Goal: Contribute content

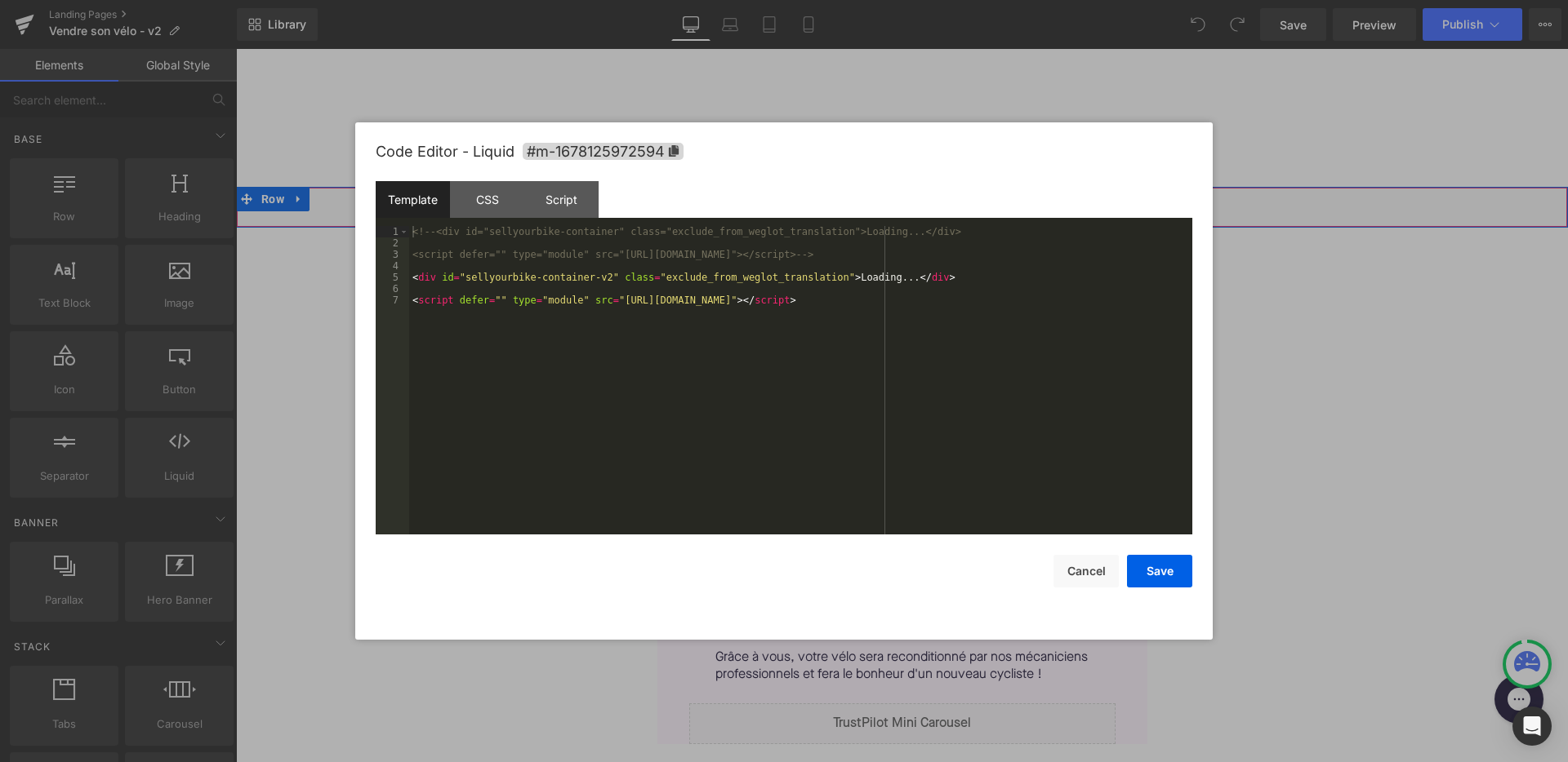
click at [919, 206] on div "Liquid" at bounding box center [902, 207] width 1332 height 41
click at [1085, 570] on button "Cancel" at bounding box center [1086, 571] width 65 height 33
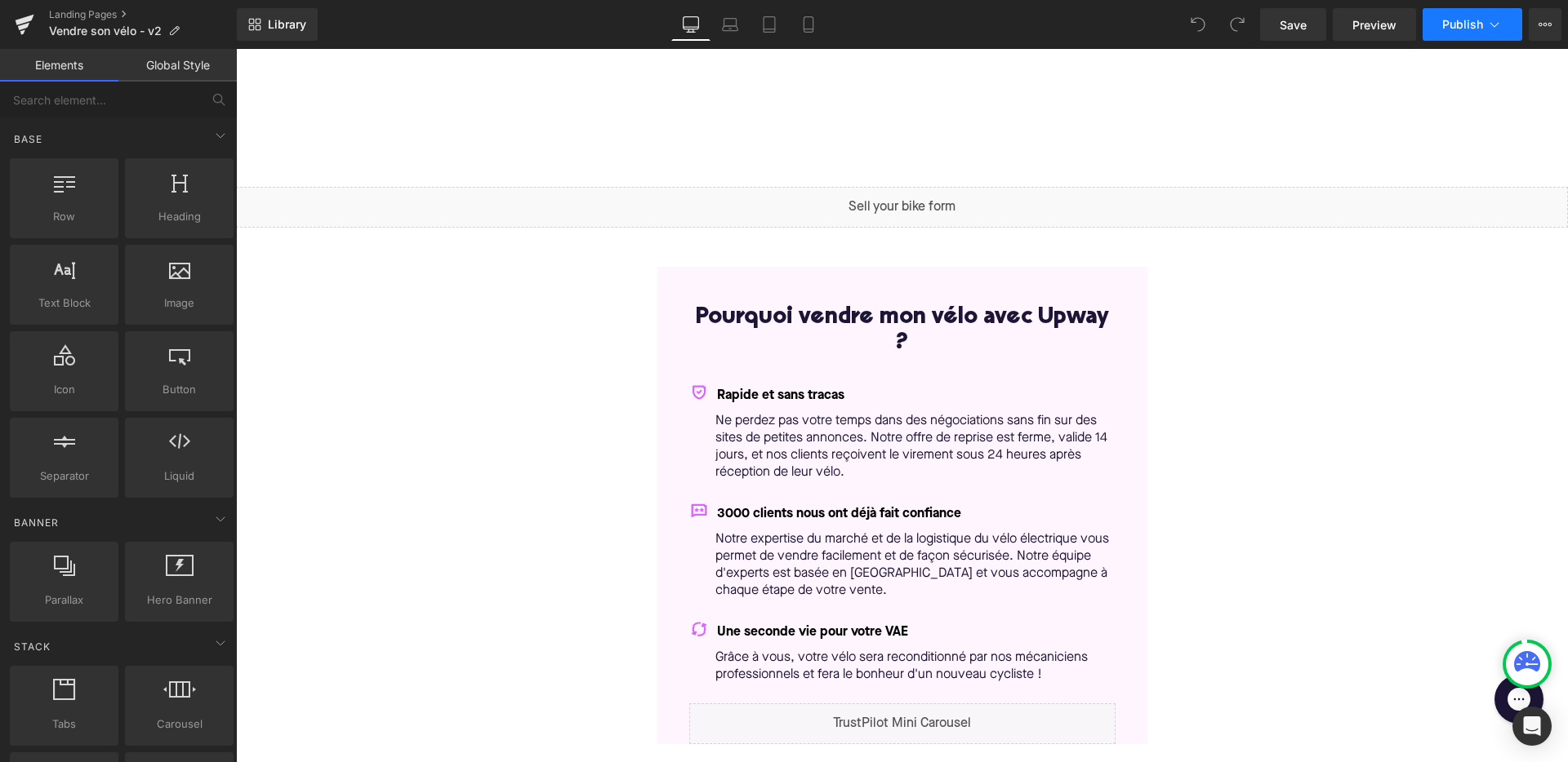
click at [1475, 18] on span "Publish" at bounding box center [1462, 25] width 41 height 13
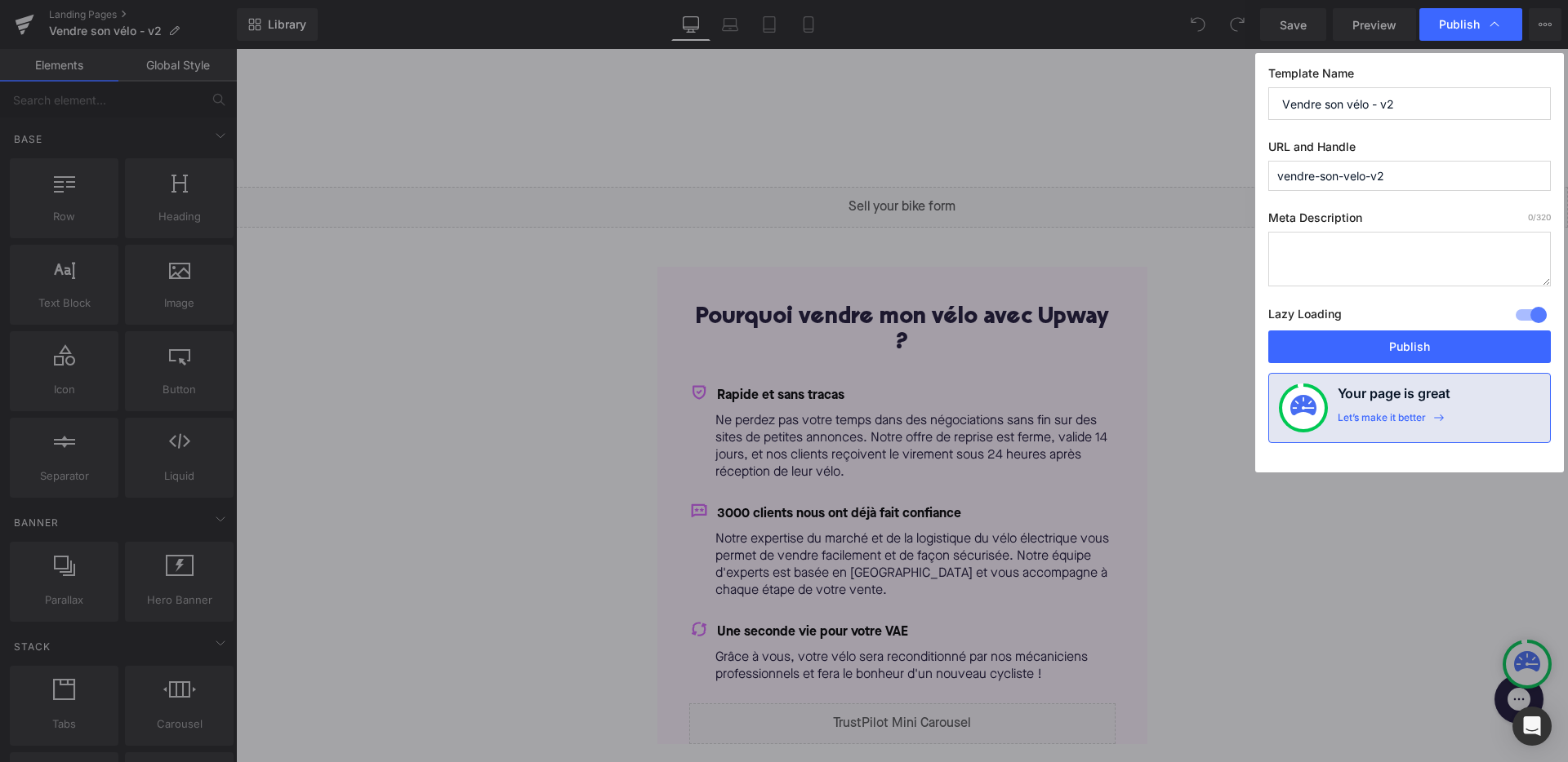
click at [1355, 171] on input "vendre-son-velo-v2" at bounding box center [1409, 176] width 283 height 30
paste input "occasion"
type input "vendre-son-velo-occasion-v2"
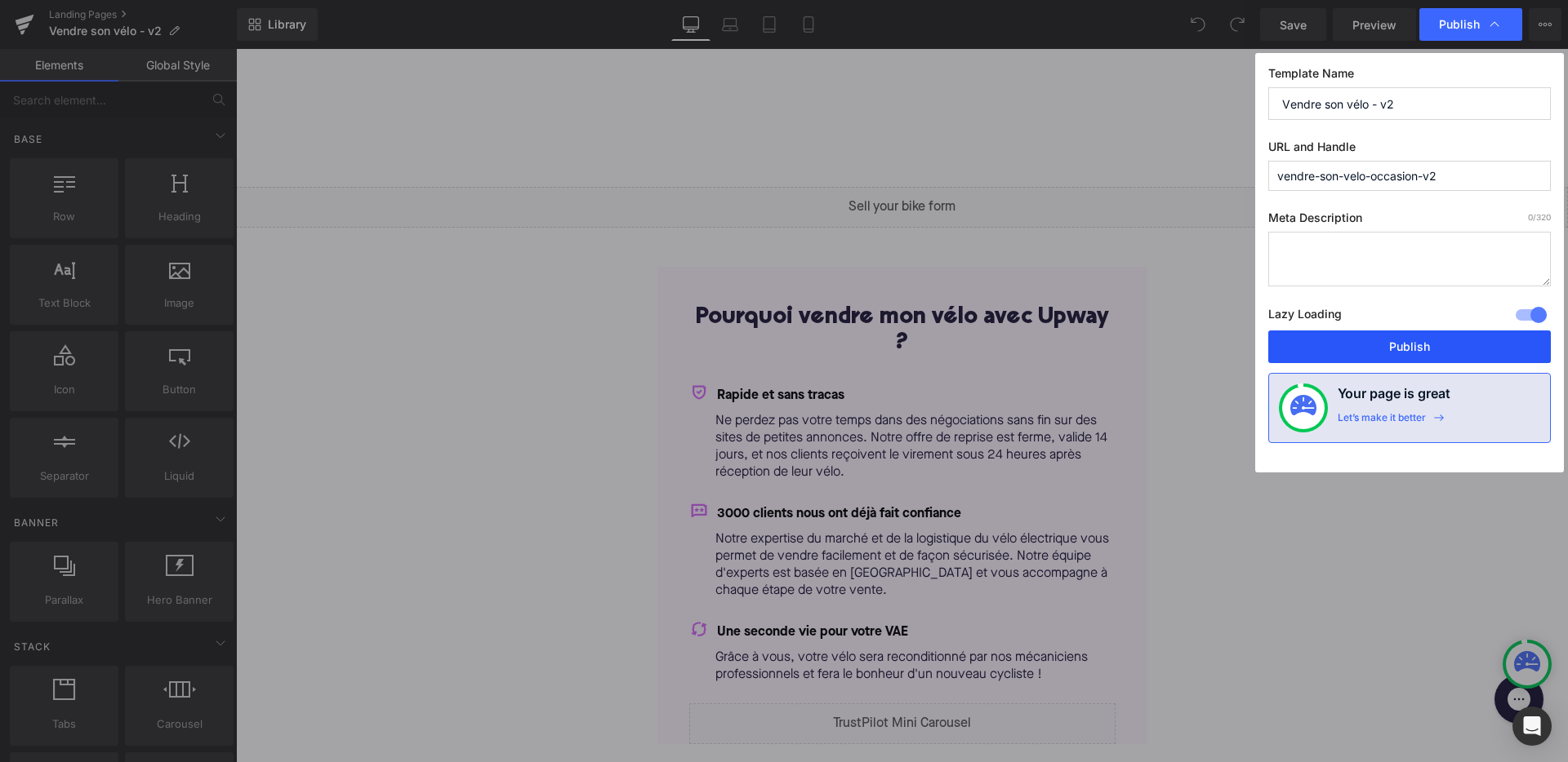
click at [1389, 337] on button "Publish" at bounding box center [1409, 347] width 283 height 33
